Goal: Task Accomplishment & Management: Use online tool/utility

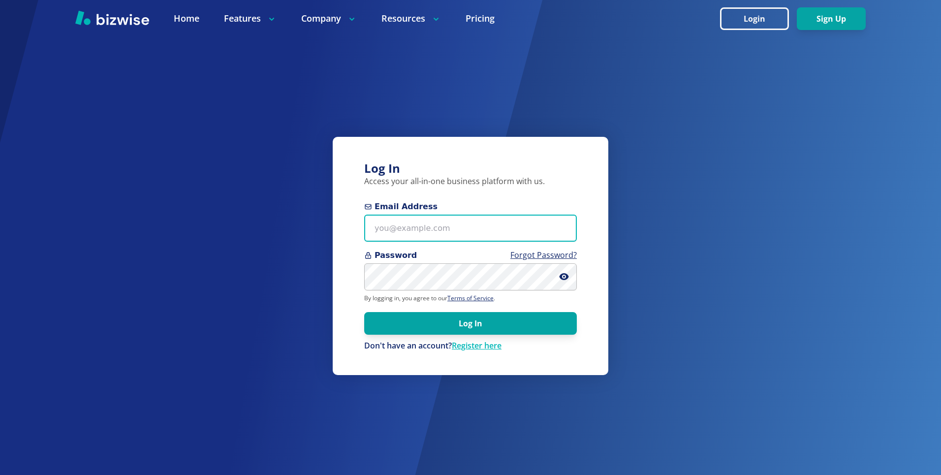
click at [391, 229] on input "Email Address" at bounding box center [470, 227] width 213 height 27
click at [531, 235] on input "Email Address" at bounding box center [470, 227] width 213 height 27
click at [521, 230] on input "Email Address" at bounding box center [470, 227] width 213 height 27
type input "kieran@bizwise.com"
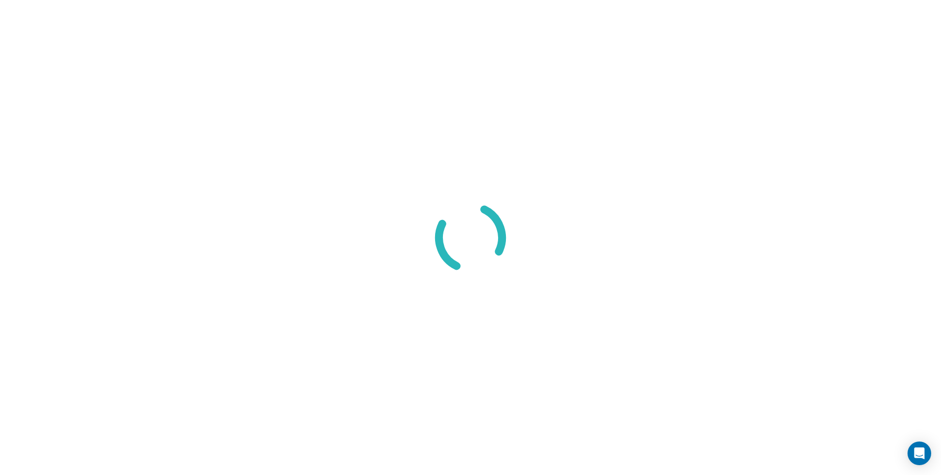
select select "8"
select select "Groceries"
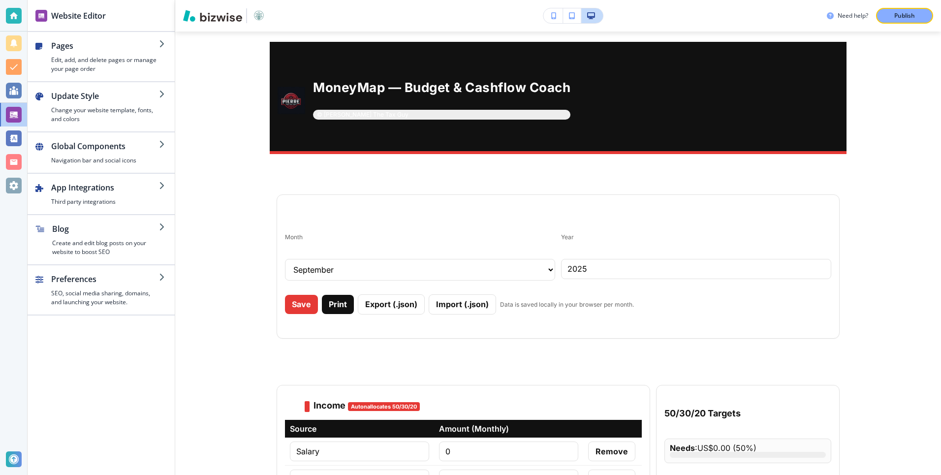
scroll to position [6281, 0]
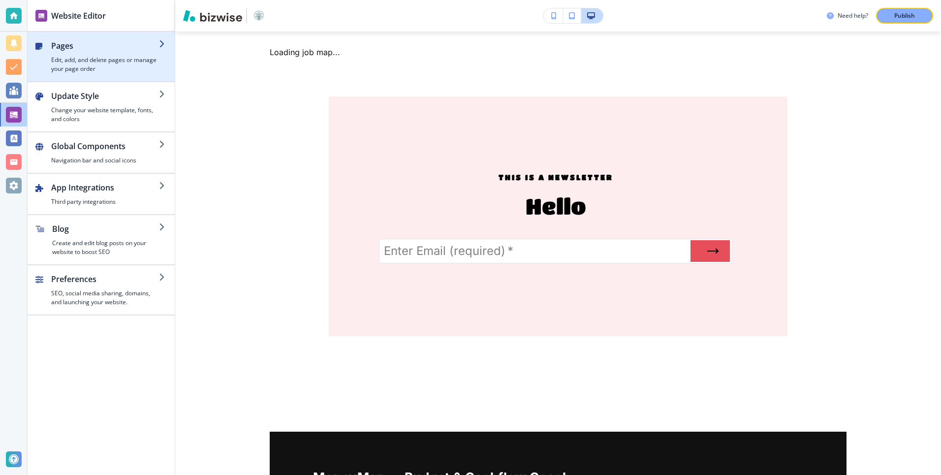
click at [108, 53] on div "button" at bounding box center [105, 54] width 108 height 4
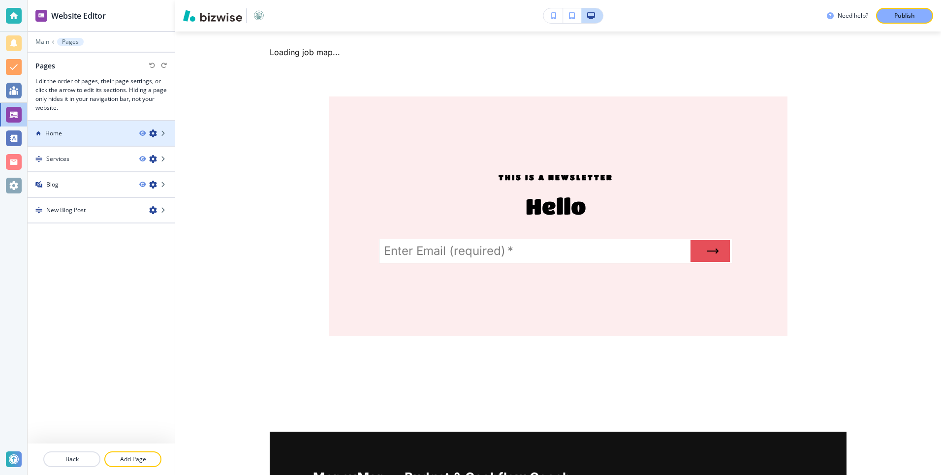
click at [73, 125] on div at bounding box center [101, 125] width 147 height 8
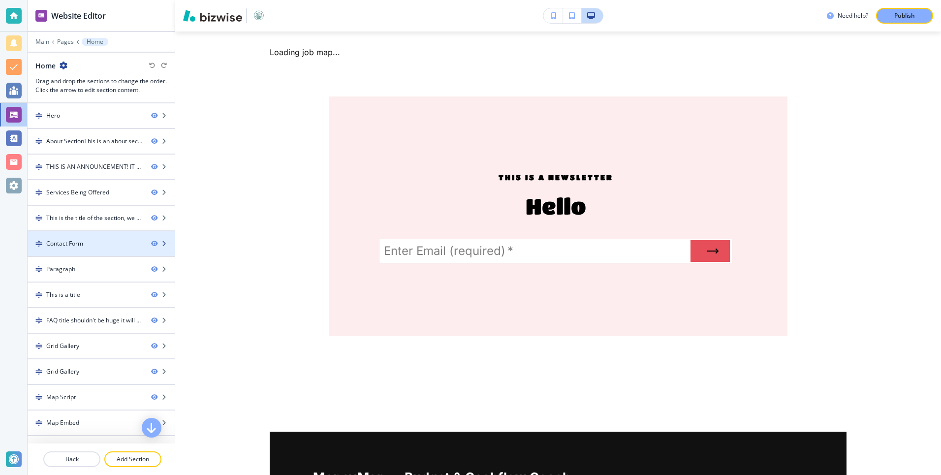
click at [69, 240] on div "Contact Form" at bounding box center [64, 243] width 37 height 9
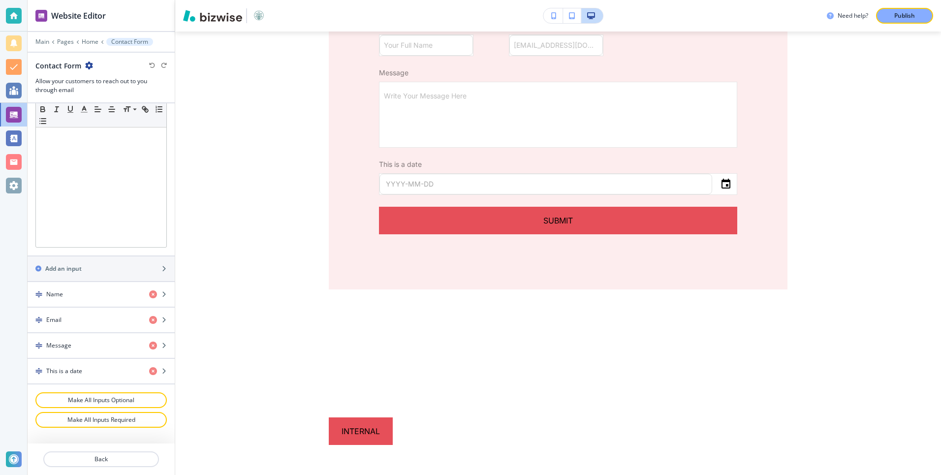
scroll to position [257, 0]
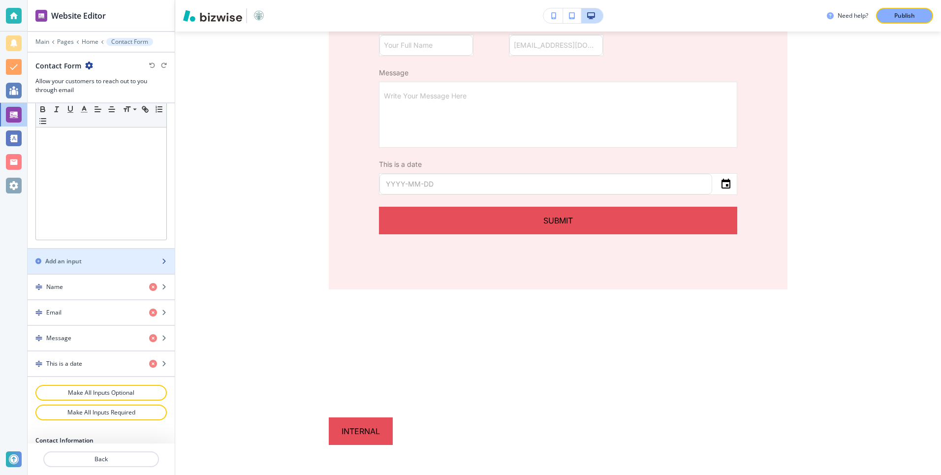
click at [78, 267] on div "button" at bounding box center [101, 270] width 147 height 8
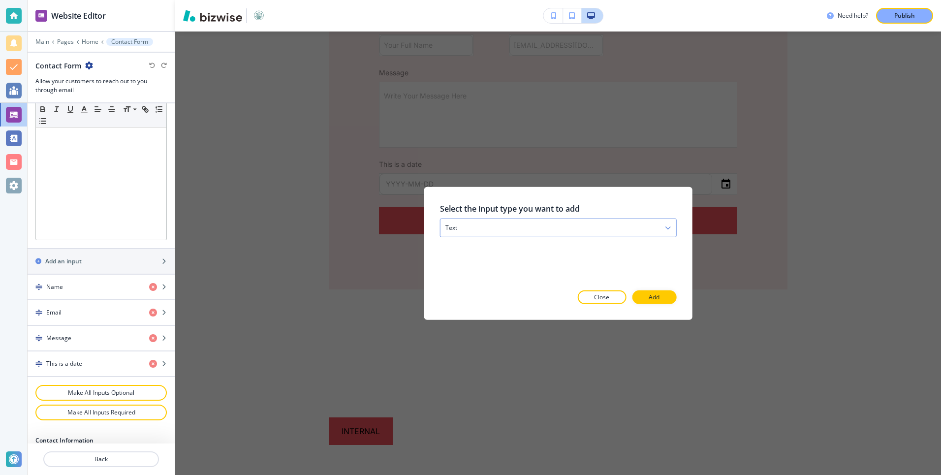
click at [516, 226] on div "text" at bounding box center [558, 227] width 236 height 18
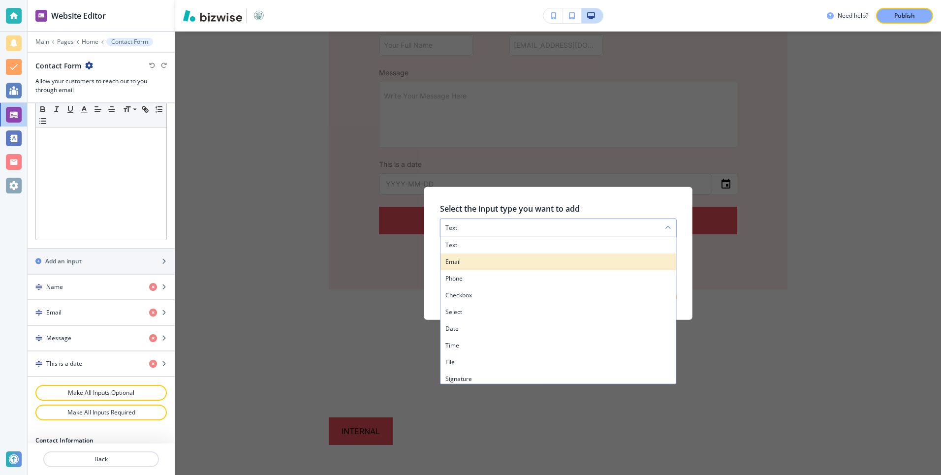
scroll to position [3, 0]
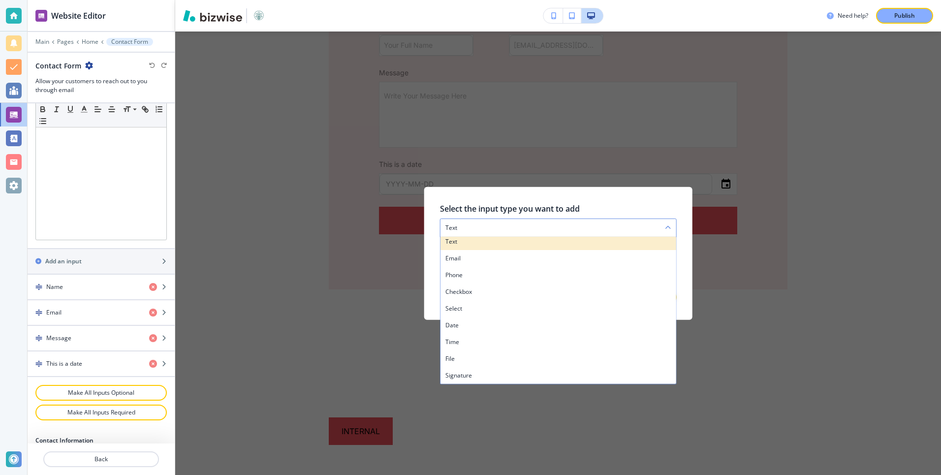
click at [492, 242] on h4 "text" at bounding box center [558, 241] width 226 height 9
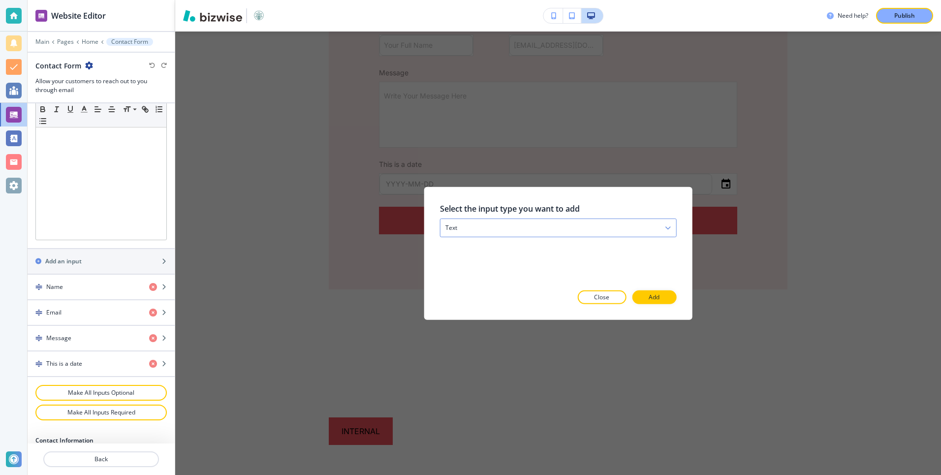
click at [625, 228] on div "text" at bounding box center [558, 227] width 236 height 18
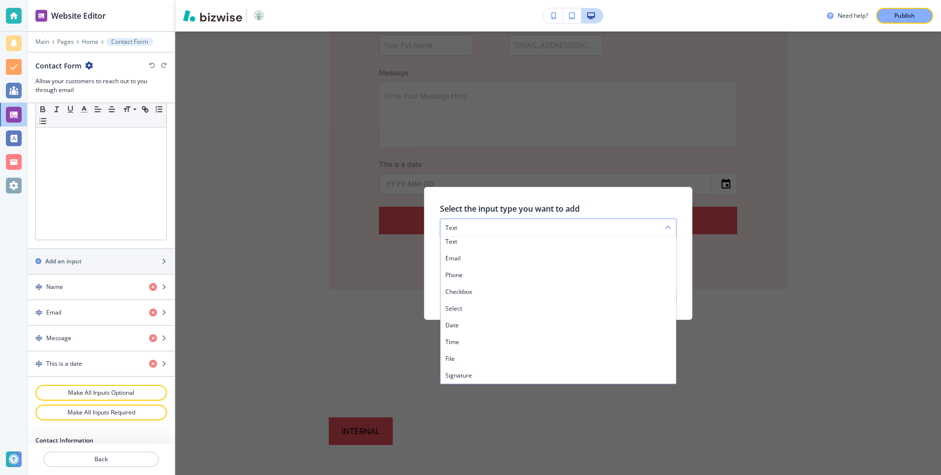
scroll to position [0, 0]
click at [688, 273] on div at bounding box center [684, 252] width 16 height 133
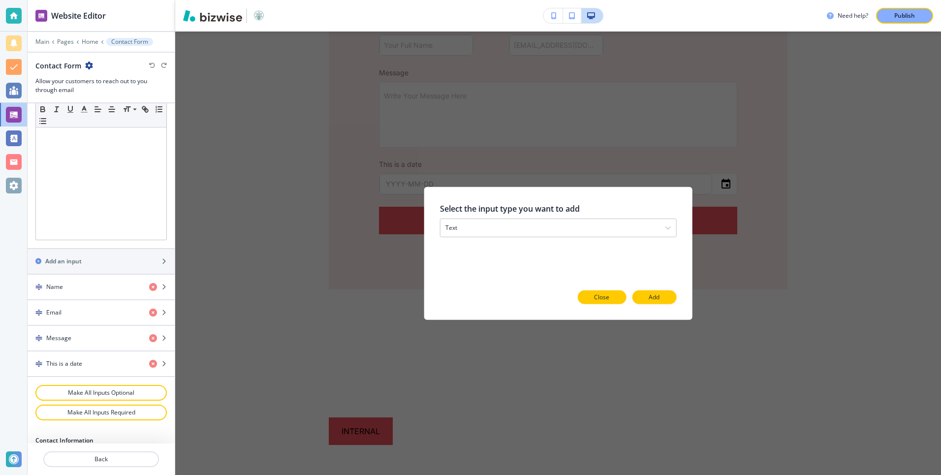
click at [595, 293] on p "Close" at bounding box center [601, 297] width 15 height 9
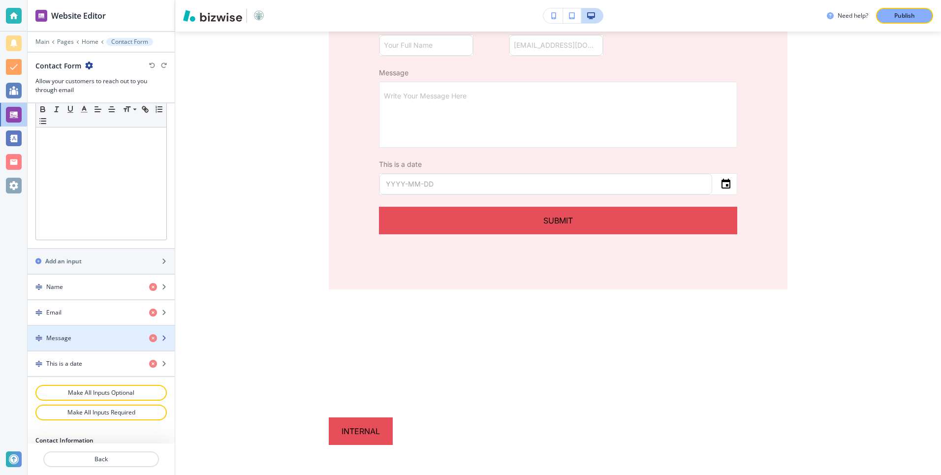
click at [67, 334] on h4 "Message" at bounding box center [58, 338] width 25 height 9
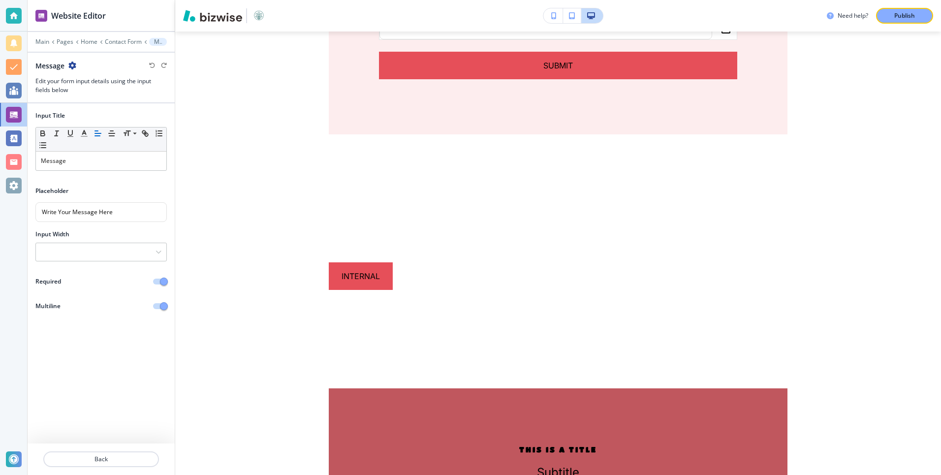
scroll to position [3573, 0]
